Goal: Task Accomplishment & Management: Use online tool/utility

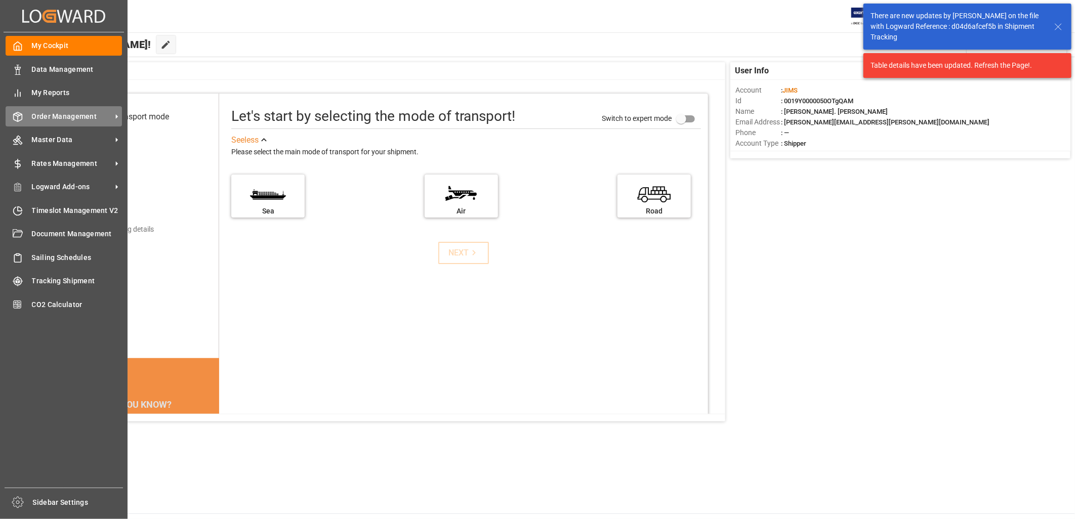
click at [44, 115] on span "Order Management" at bounding box center [72, 116] width 80 height 11
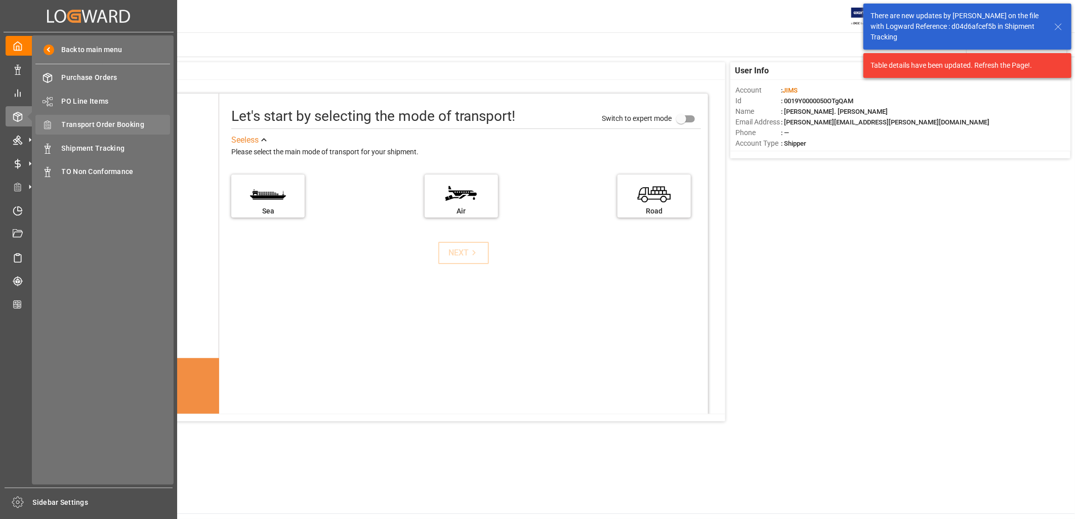
click at [129, 120] on span "Transport Order Booking" at bounding box center [116, 124] width 109 height 11
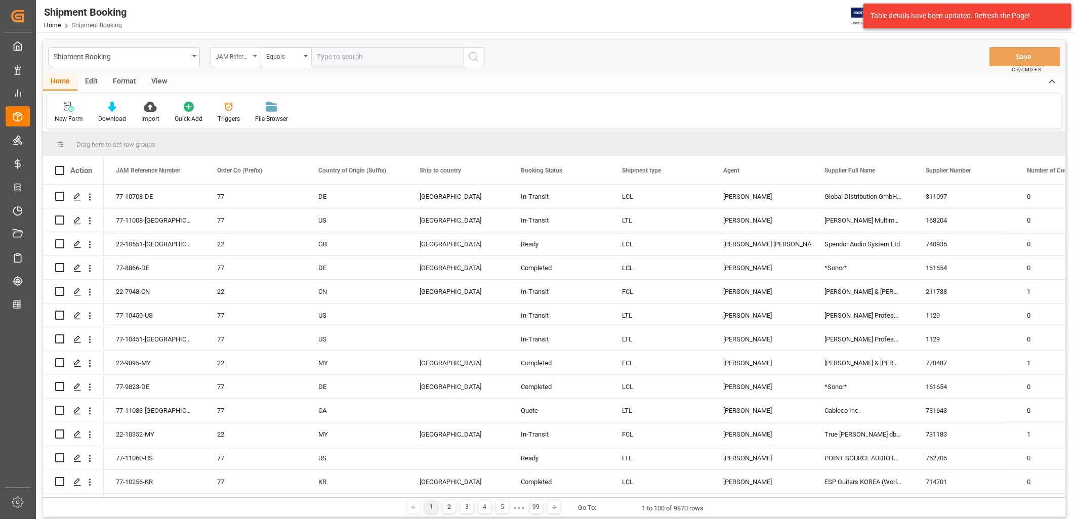
click at [254, 53] on div "JAM Reference Number" at bounding box center [235, 56] width 51 height 19
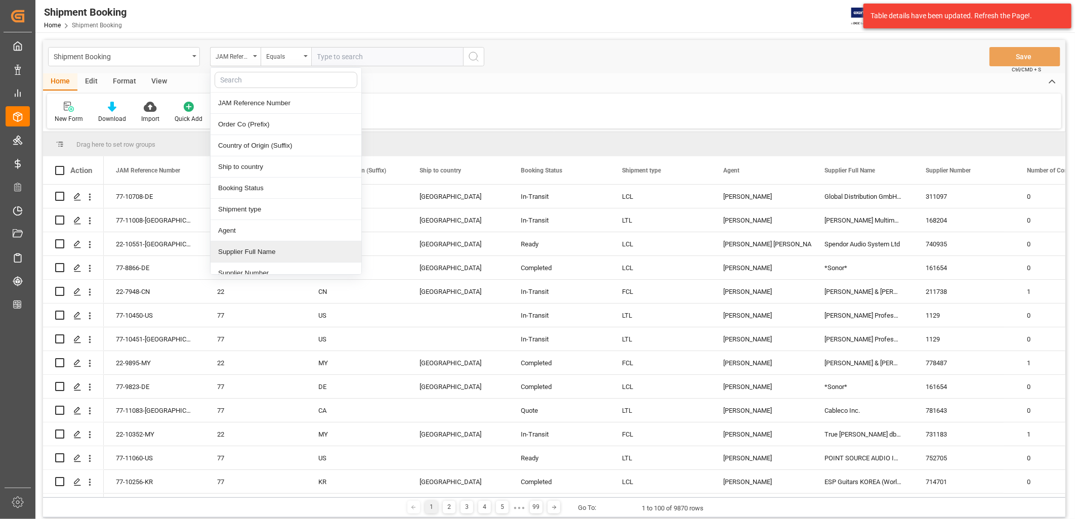
click at [264, 251] on div "Supplier Full Name" at bounding box center [286, 251] width 151 height 21
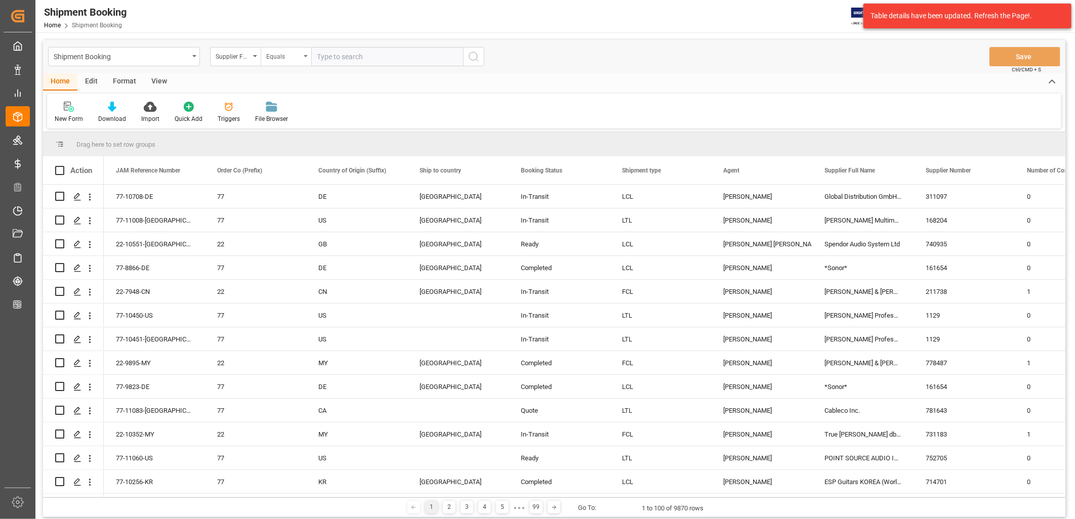
click at [305, 55] on icon "open menu" at bounding box center [306, 56] width 4 height 2
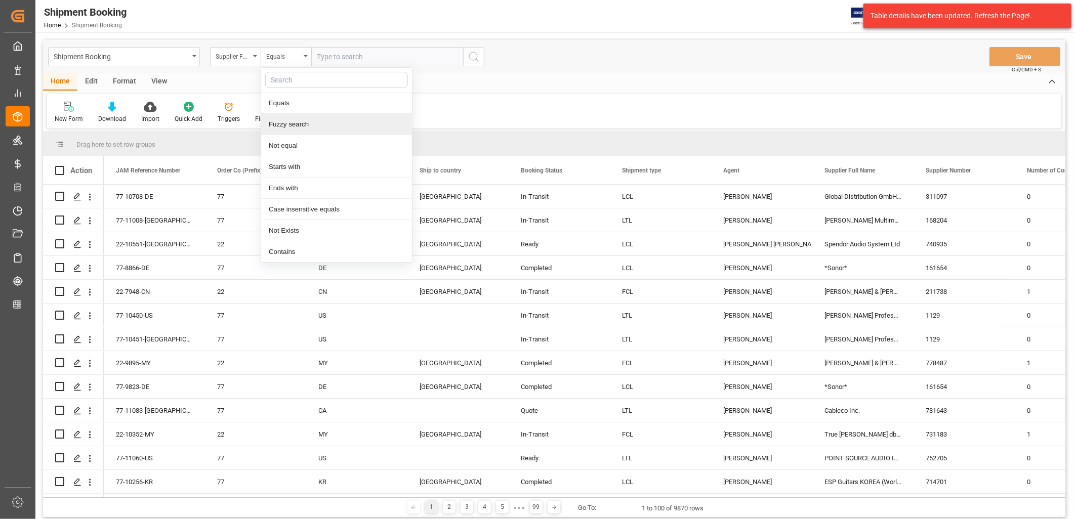
click at [297, 119] on div "Fuzzy search" at bounding box center [336, 124] width 151 height 21
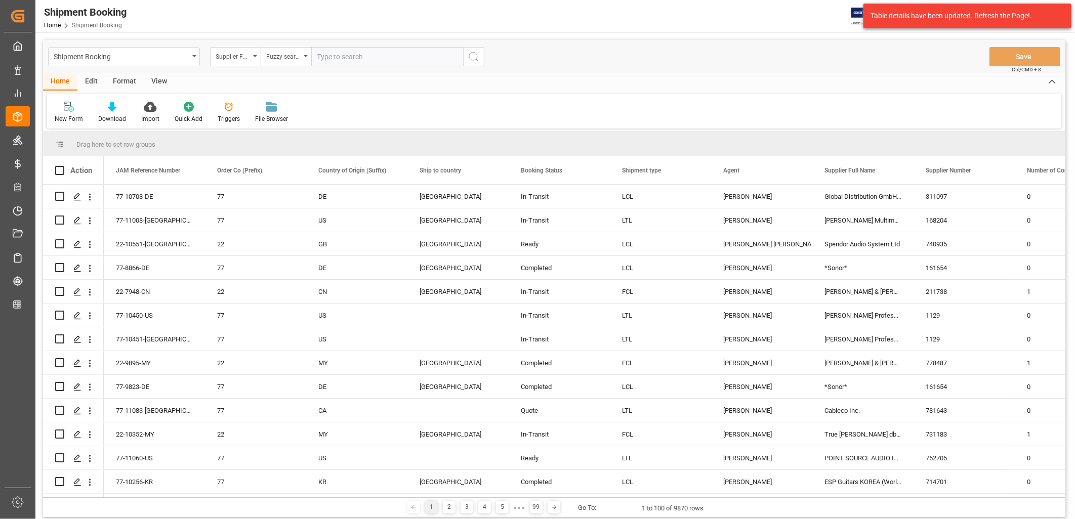
click at [344, 56] on input "text" at bounding box center [387, 56] width 152 height 19
type input "cortek"
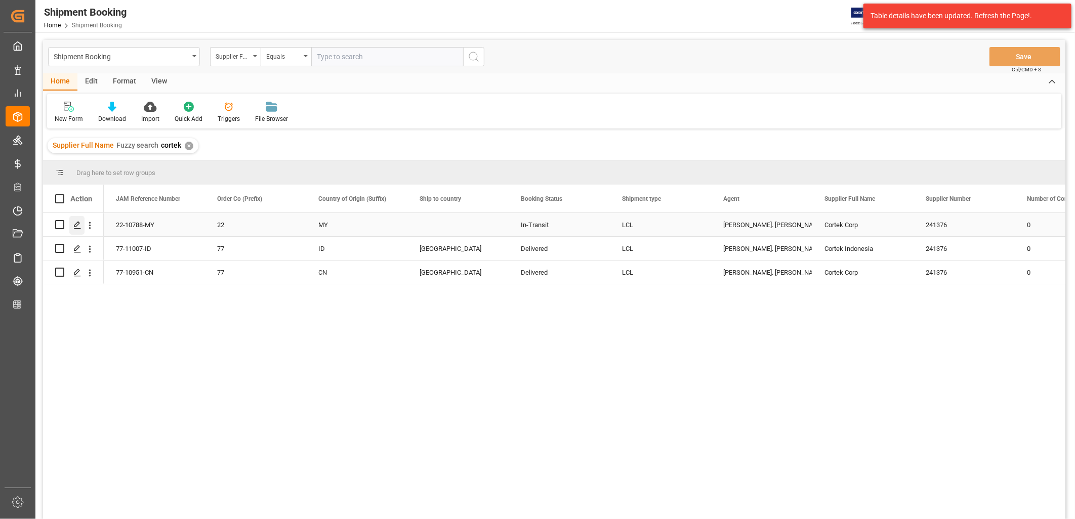
click at [78, 222] on polygon "Press SPACE to select this row." at bounding box center [76, 224] width 5 height 5
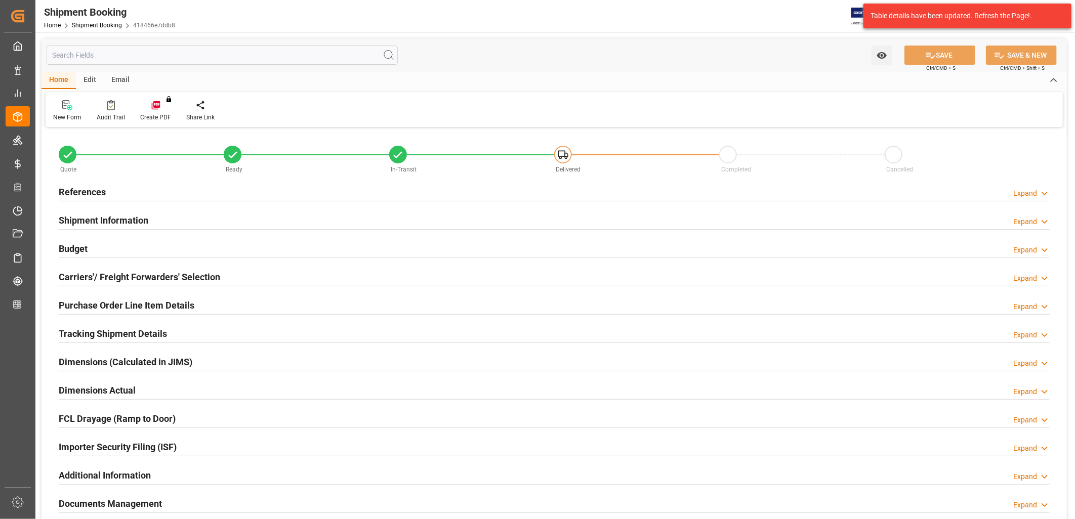
type input "0"
type input "[DATE]"
click at [100, 189] on h2 "References" at bounding box center [82, 192] width 47 height 14
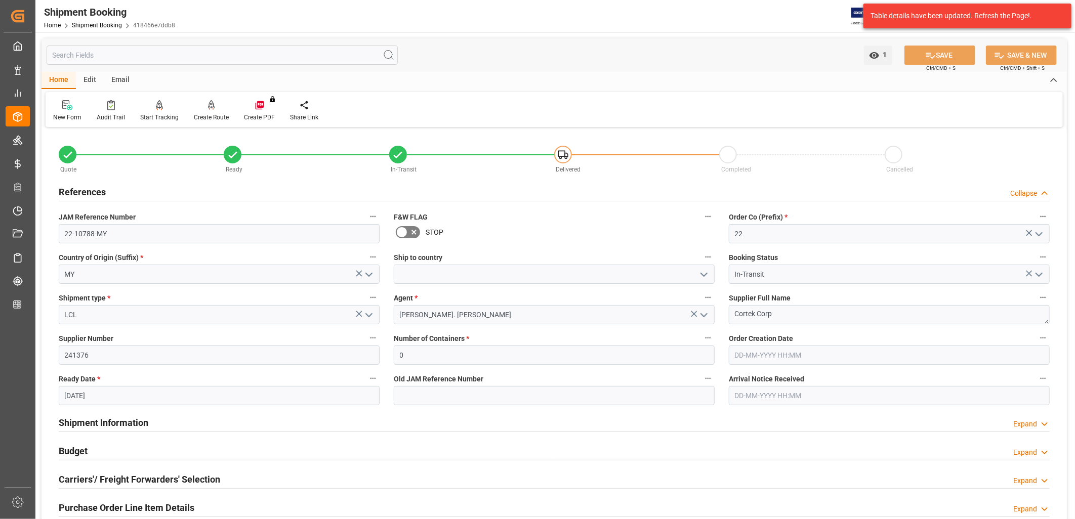
click at [704, 271] on icon "open menu" at bounding box center [704, 275] width 12 height 12
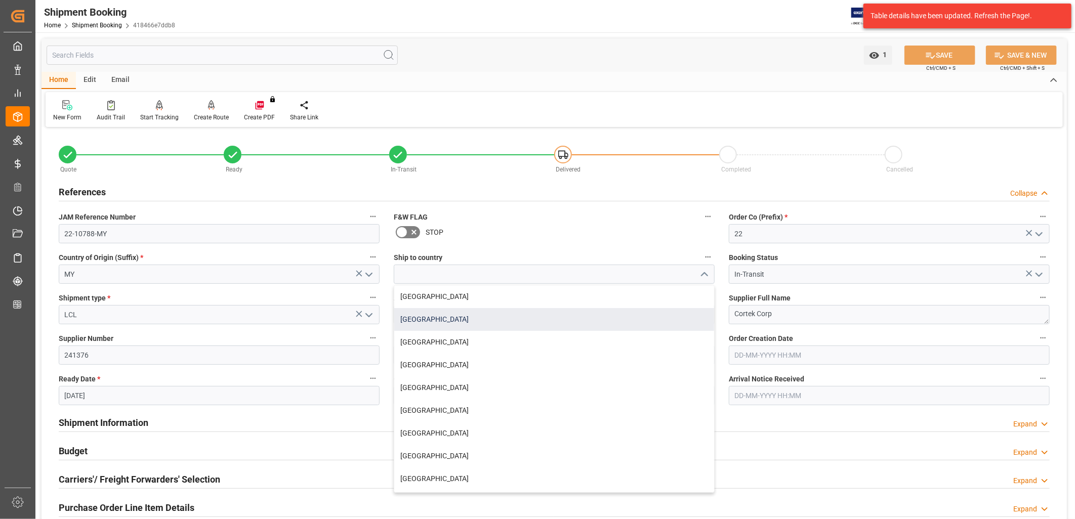
click at [426, 315] on div "[GEOGRAPHIC_DATA]" at bounding box center [554, 319] width 320 height 23
type input "[GEOGRAPHIC_DATA]"
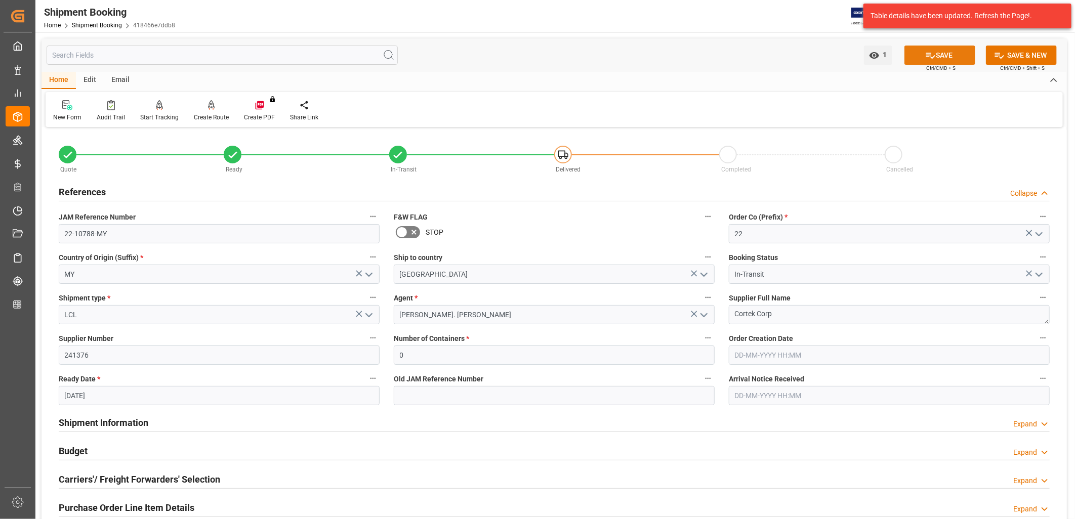
click at [947, 53] on button "SAVE" at bounding box center [940, 55] width 71 height 19
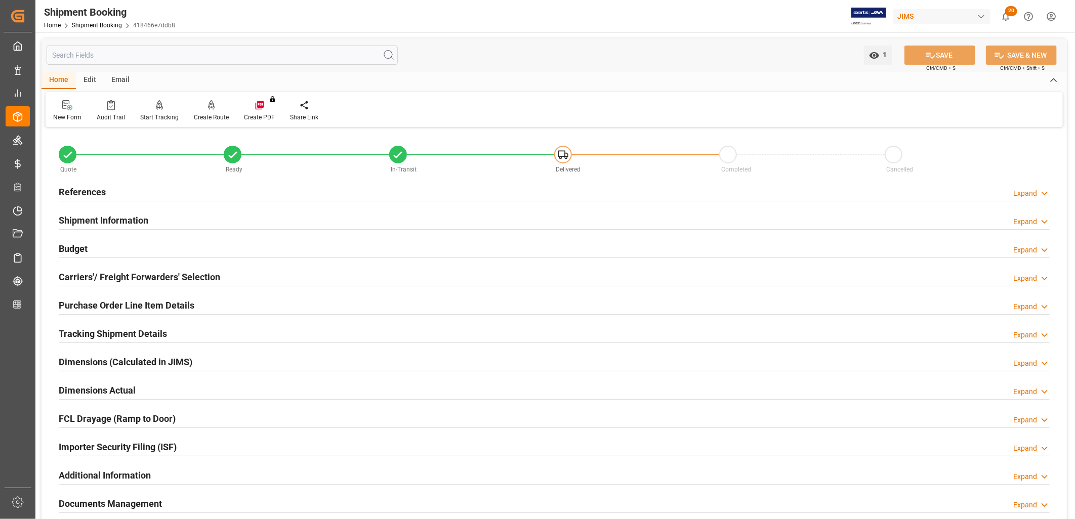
click at [144, 326] on div "Tracking Shipment Details" at bounding box center [113, 332] width 108 height 19
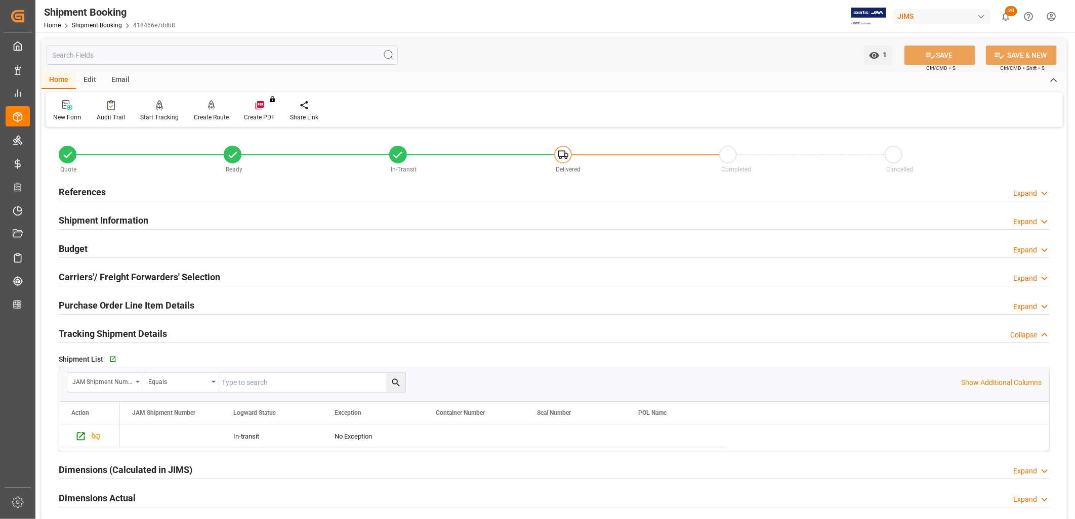
click at [107, 223] on h2 "Shipment Information" at bounding box center [104, 221] width 90 height 14
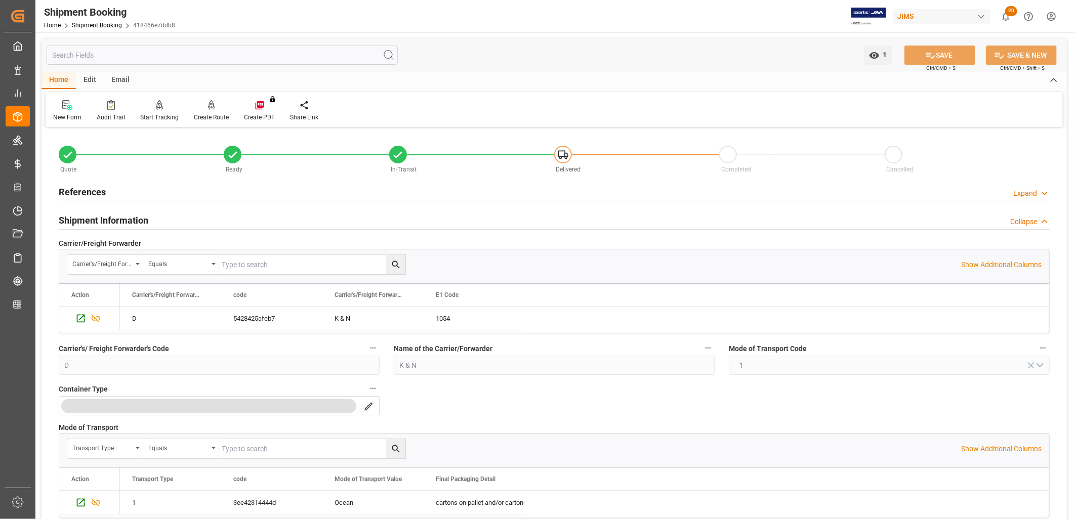
click at [96, 191] on h2 "References" at bounding box center [82, 192] width 47 height 14
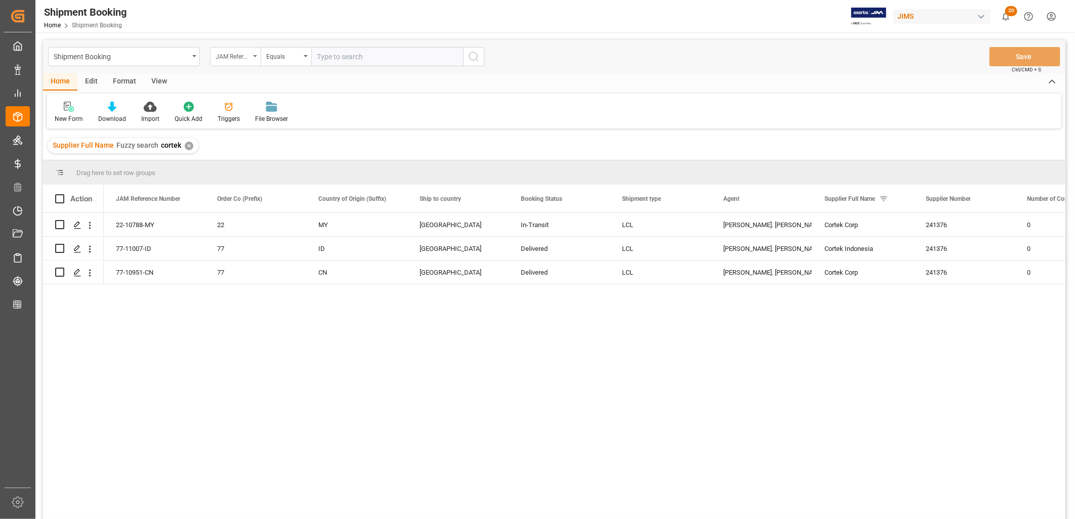
click at [256, 54] on div "JAM Reference Number" at bounding box center [235, 56] width 51 height 19
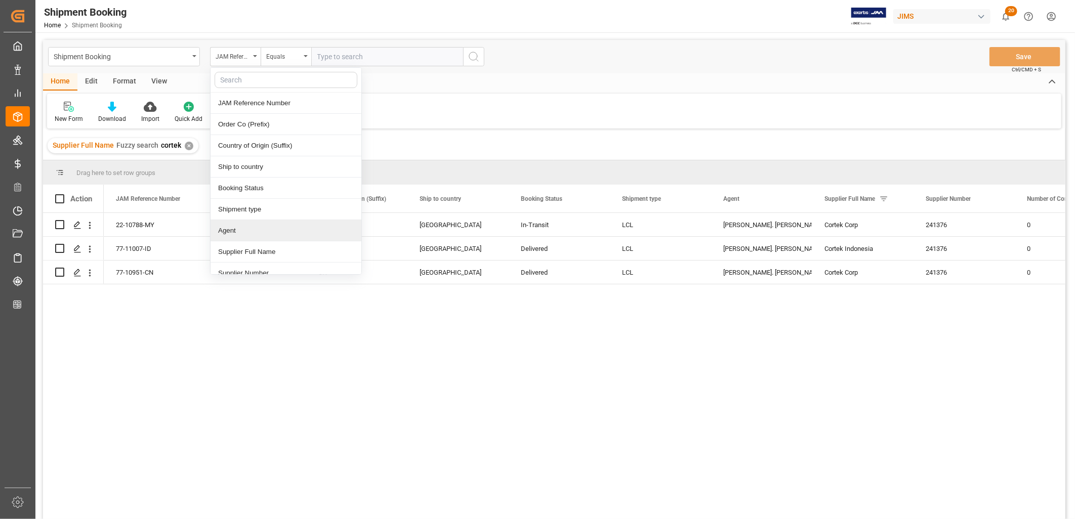
click at [234, 229] on div "Agent" at bounding box center [286, 230] width 151 height 21
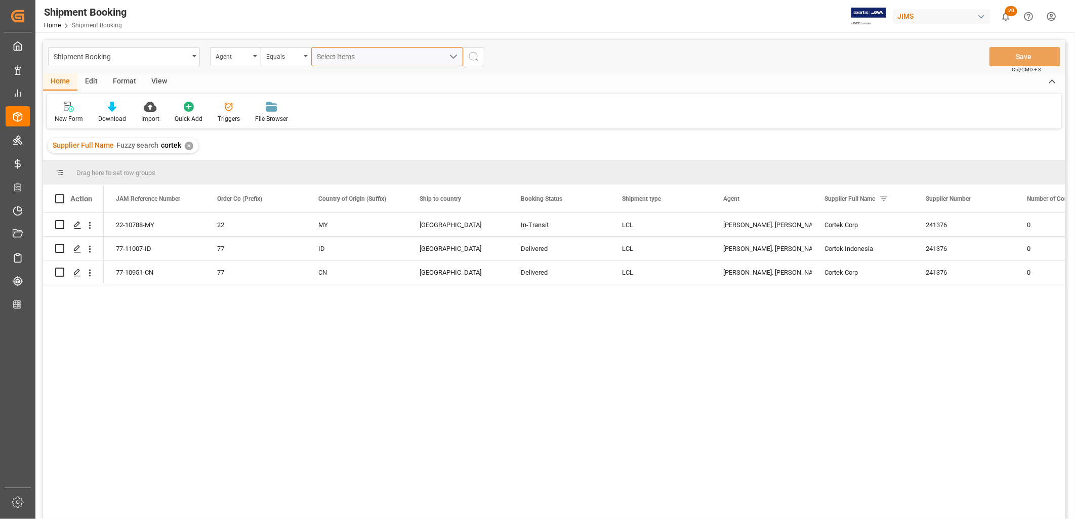
click at [451, 57] on button "Select Items" at bounding box center [387, 56] width 152 height 19
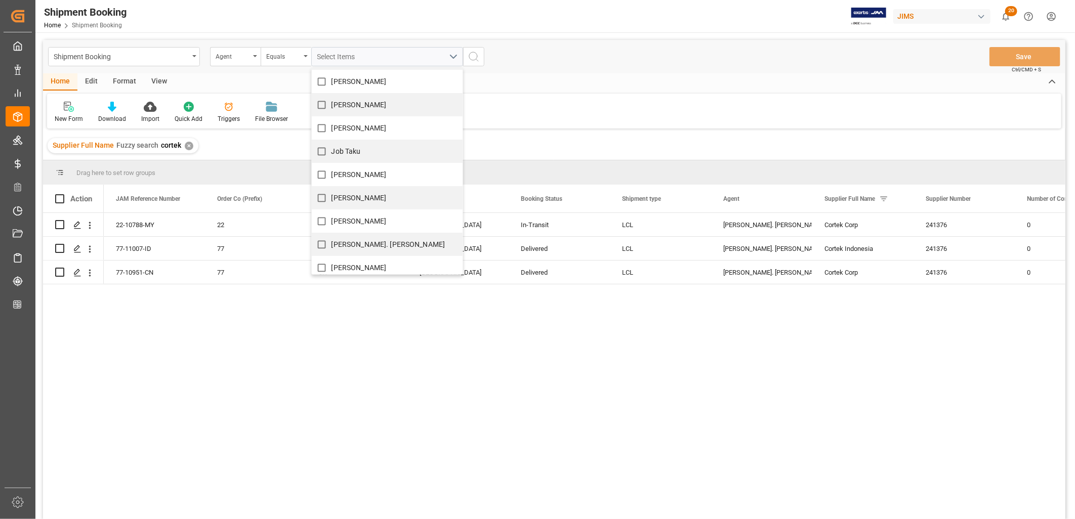
scroll to position [337, 0]
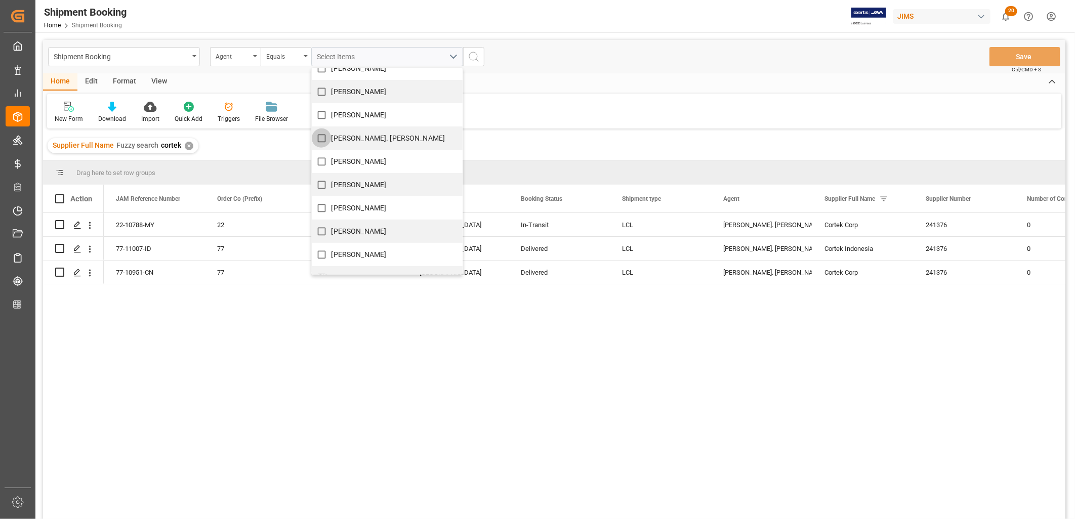
click at [324, 137] on input "[PERSON_NAME]. [PERSON_NAME]" at bounding box center [322, 139] width 20 height 20
checkbox input "true"
click at [478, 57] on icon "search button" at bounding box center [474, 57] width 12 height 12
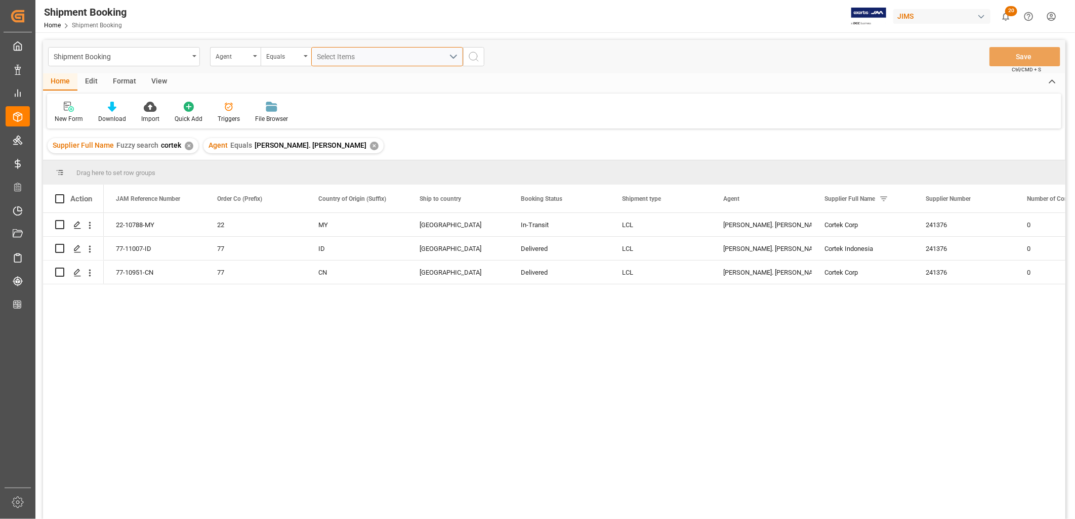
click at [456, 54] on button "Select Items" at bounding box center [387, 56] width 152 height 19
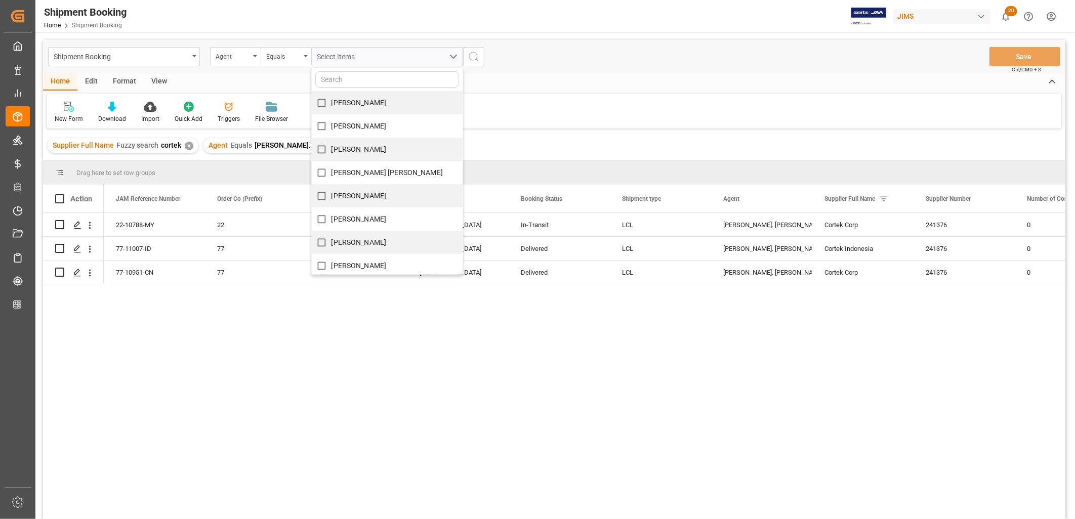
click at [188, 143] on div "Supplier Full Name Fuzzy search cortek ✕" at bounding box center [123, 145] width 151 height 15
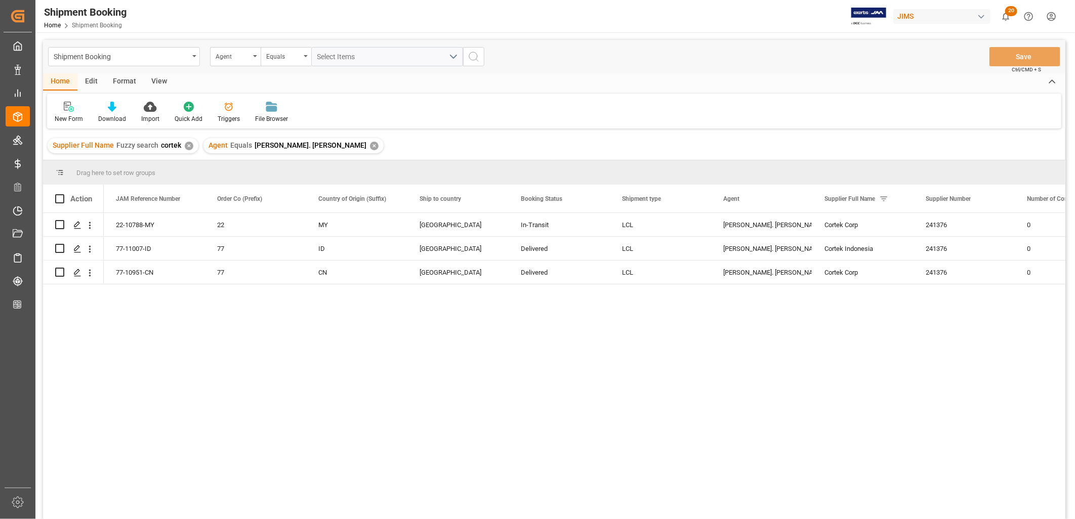
click at [188, 143] on div "✕" at bounding box center [189, 146] width 9 height 9
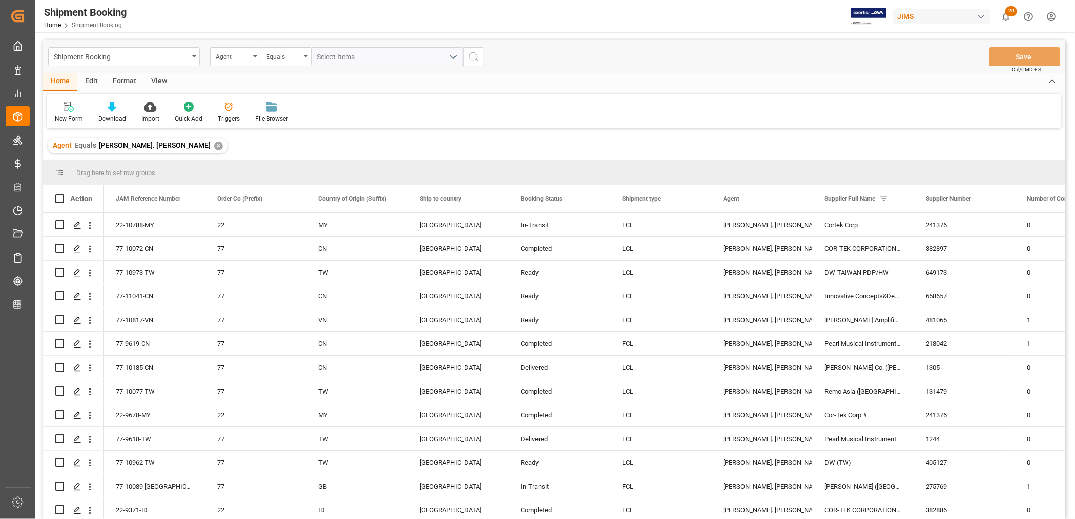
click at [214, 144] on div "✕" at bounding box center [218, 146] width 9 height 9
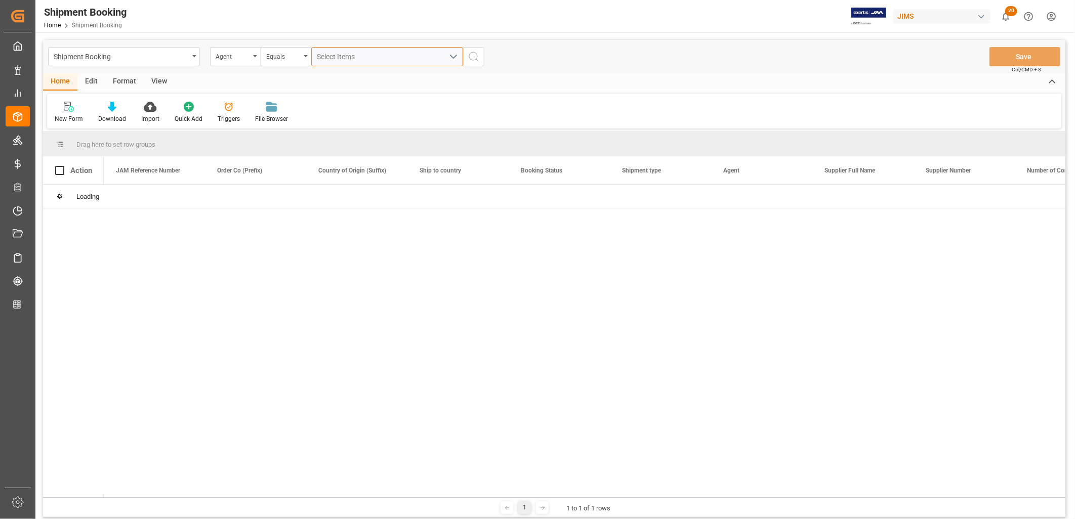
click at [336, 53] on span "Select Items" at bounding box center [338, 57] width 43 height 8
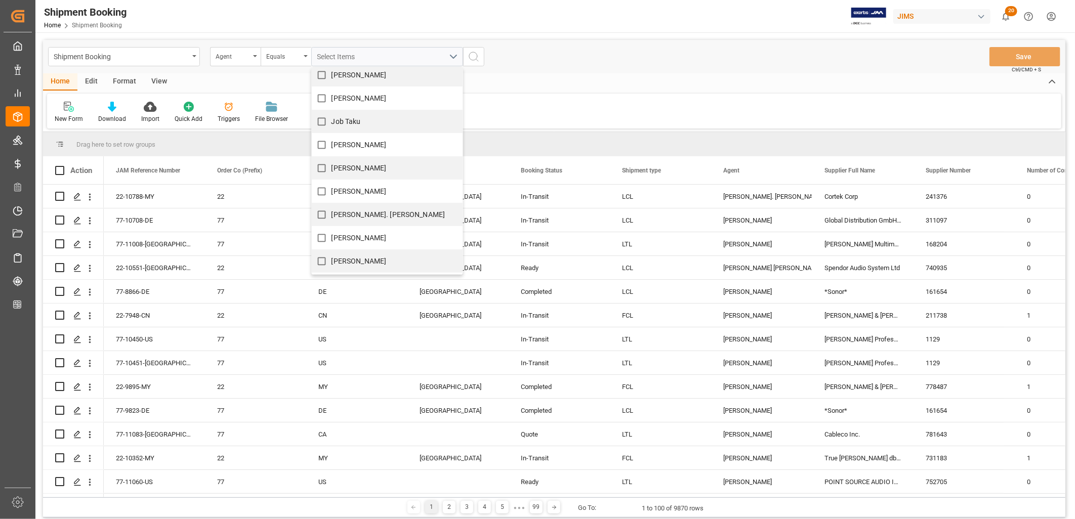
scroll to position [281, 0]
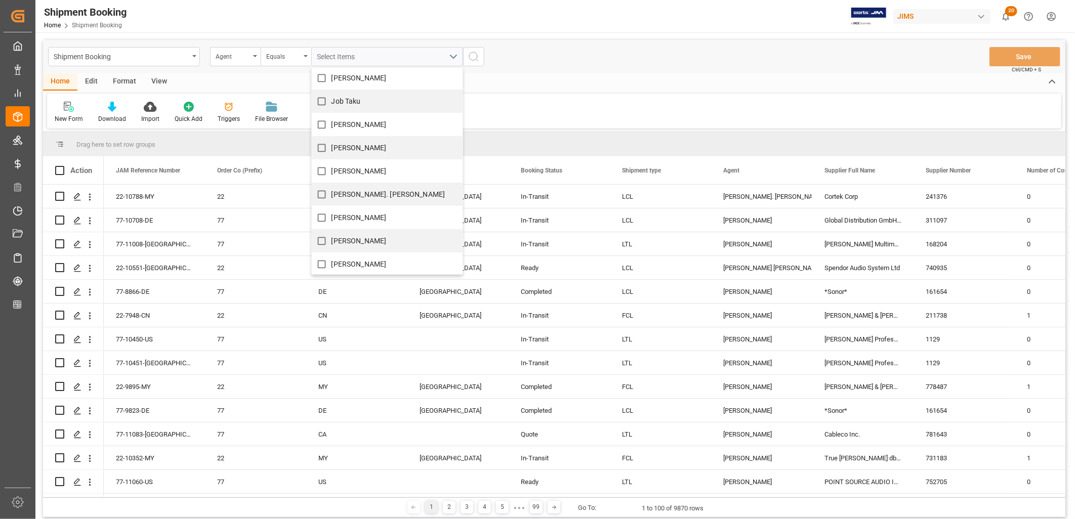
click at [320, 192] on input "[PERSON_NAME]. [PERSON_NAME]" at bounding box center [322, 195] width 20 height 20
checkbox input "true"
click at [475, 58] on icon "search button" at bounding box center [474, 57] width 12 height 12
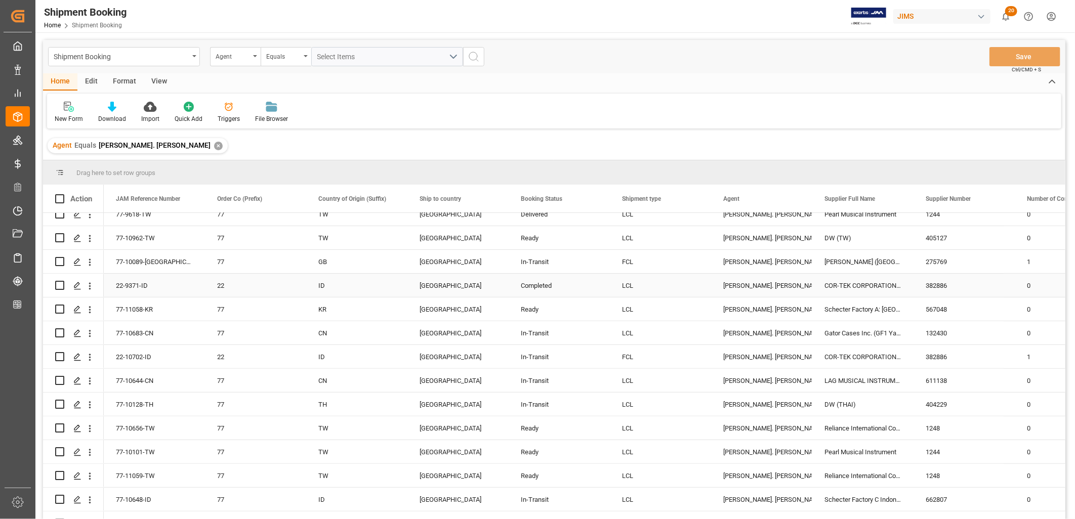
scroll to position [169, 0]
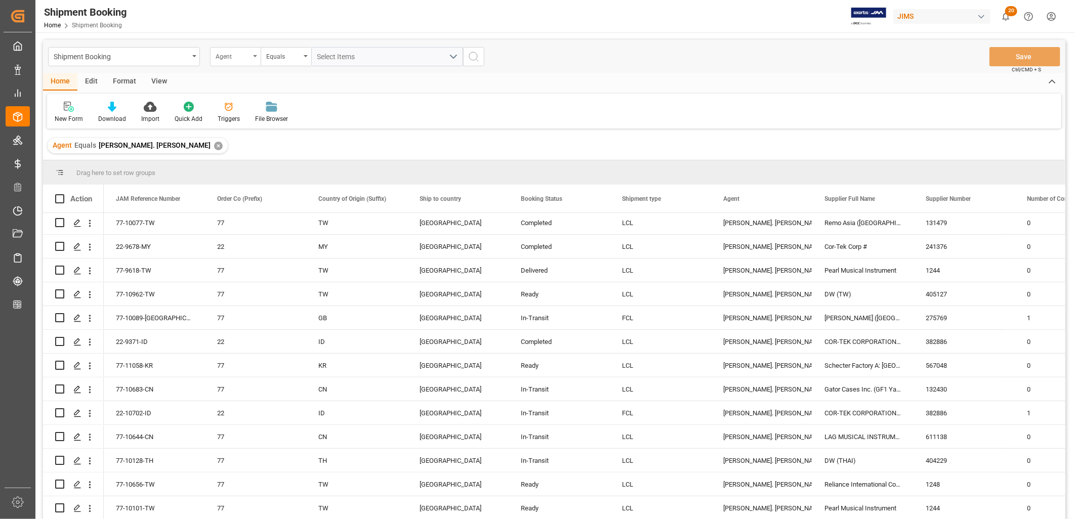
click at [257, 56] on icon "open menu" at bounding box center [255, 56] width 4 height 2
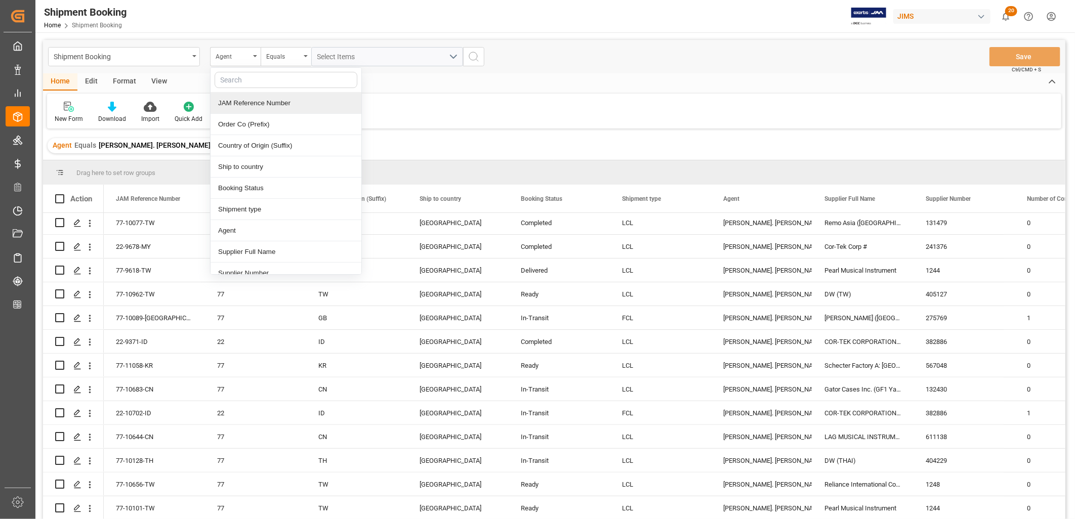
click at [256, 103] on div "JAM Reference Number" at bounding box center [286, 103] width 151 height 21
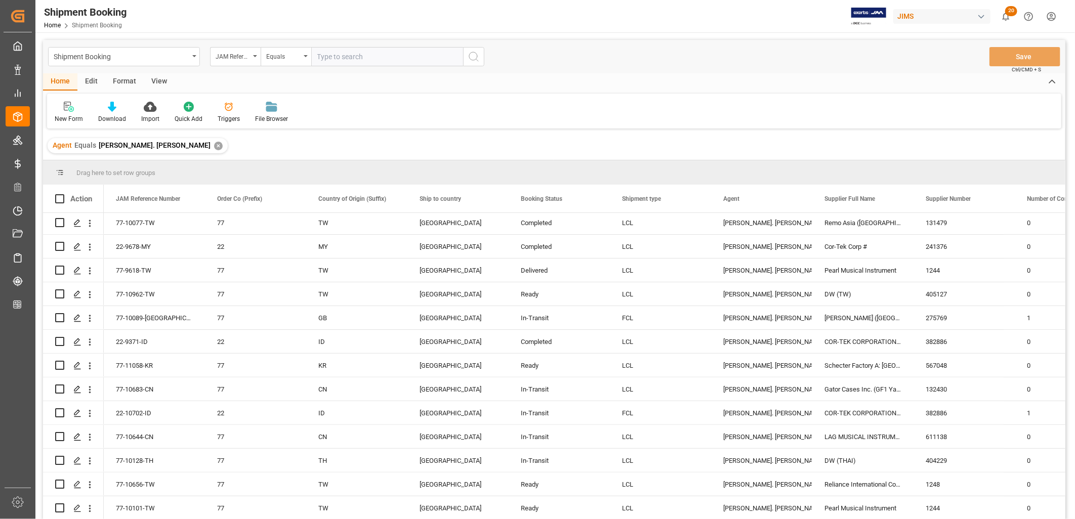
click at [214, 145] on div "✕" at bounding box center [218, 146] width 9 height 9
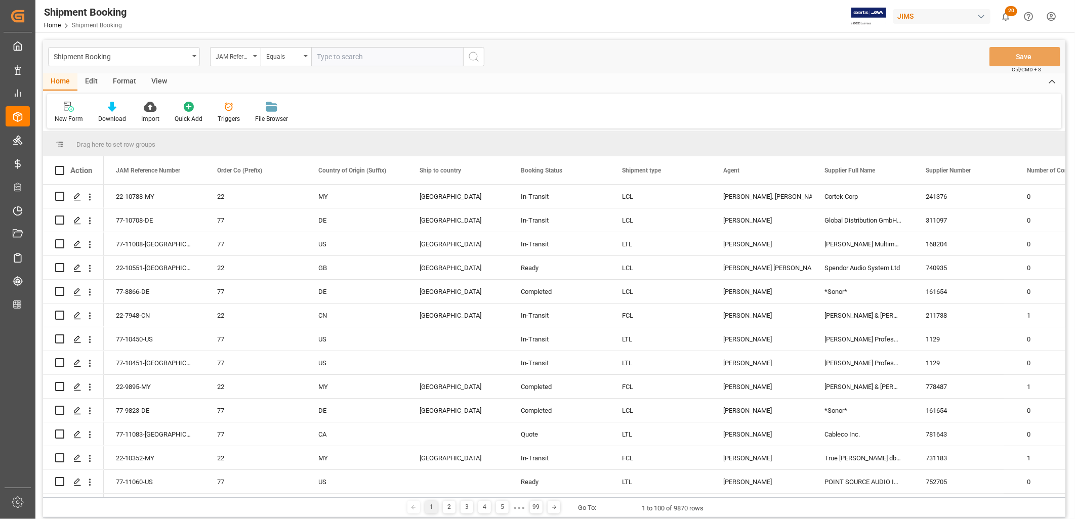
click at [333, 53] on input "text" at bounding box center [387, 56] width 152 height 19
type input "22-9678-MY"
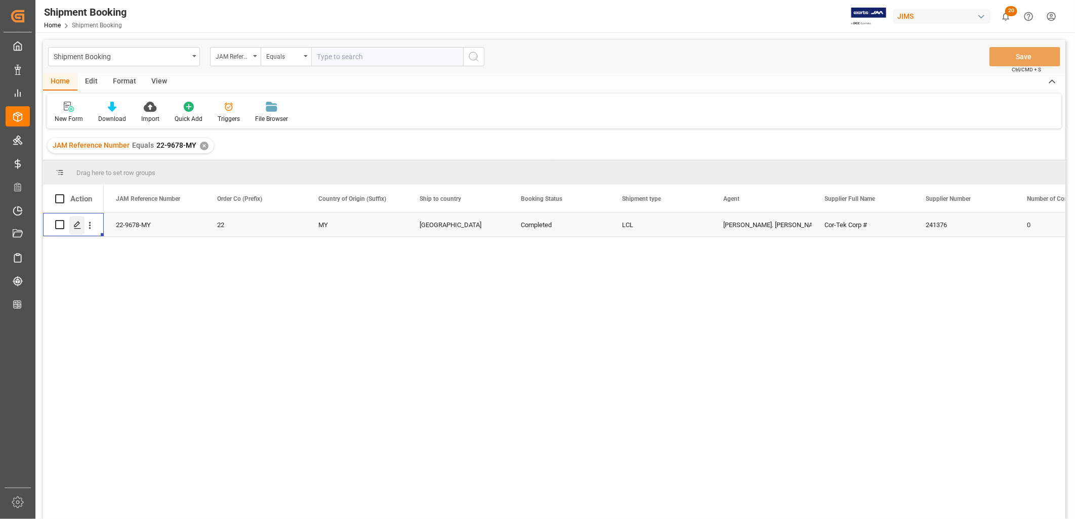
click at [77, 225] on icon "Press SPACE to select this row." at bounding box center [77, 225] width 8 height 8
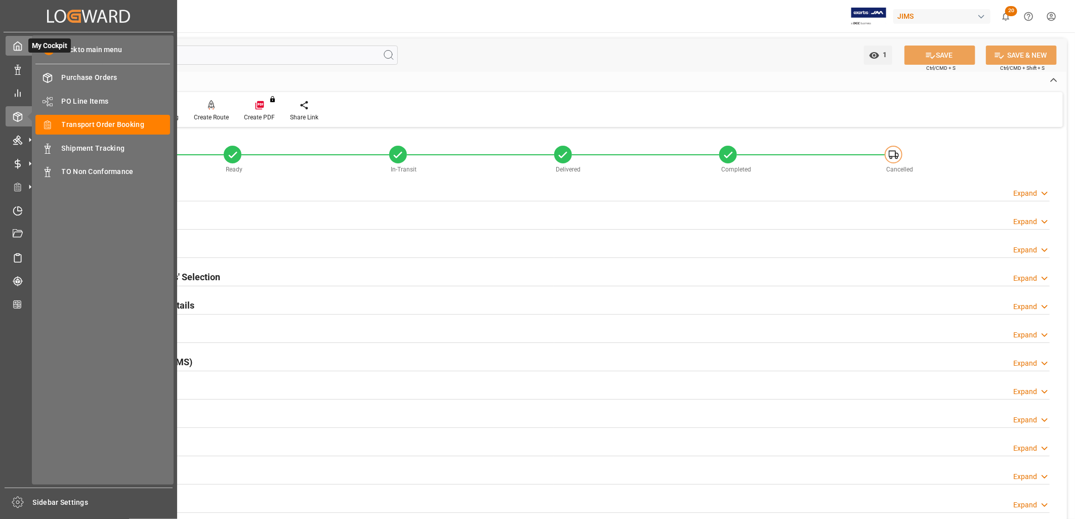
click at [13, 46] on icon at bounding box center [18, 46] width 10 height 10
